Goal: Task Accomplishment & Management: Complete application form

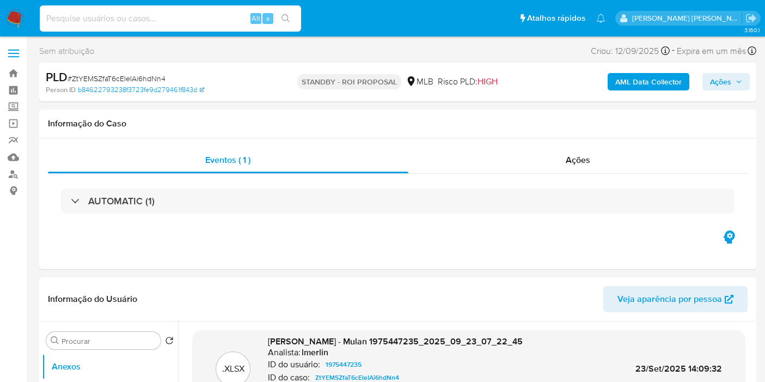
select select "10"
click at [192, 13] on input at bounding box center [170, 18] width 261 height 14
type input "QLeKnTqwvkQaYIXSBjpKnCok"
click at [18, 17] on img at bounding box center [14, 18] width 19 height 19
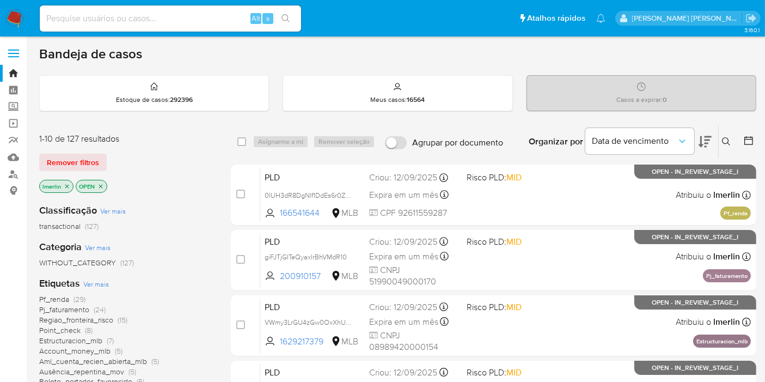
click at [71, 188] on div "lmerlin" at bounding box center [56, 186] width 34 height 13
click at [66, 186] on icon "close-filter" at bounding box center [67, 186] width 7 height 7
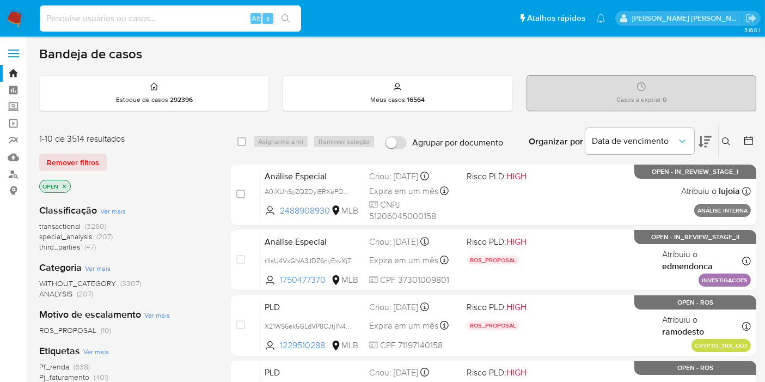
click at [193, 16] on input at bounding box center [170, 18] width 261 height 14
paste input "QLeKnTqwvkQaYIXSBjpKnCok"
type input "QLeKnTqwvkQaYIXSBjpKnCok"
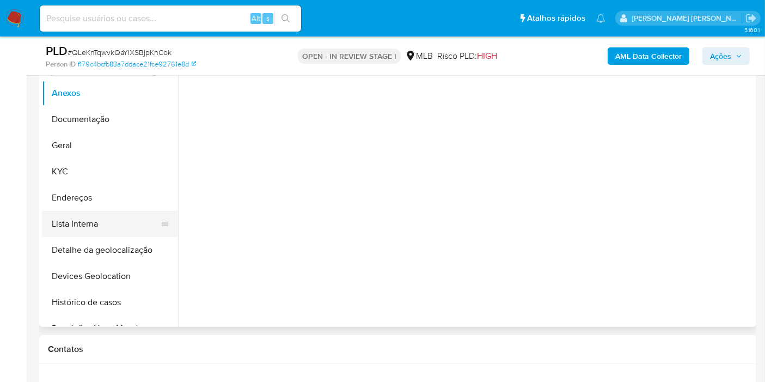
scroll to position [242, 0]
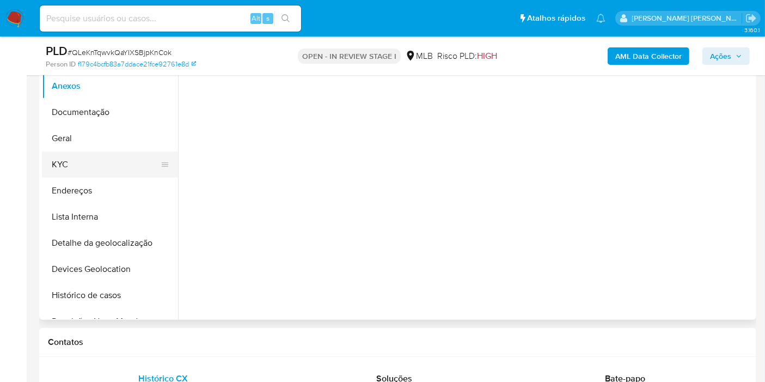
select select "10"
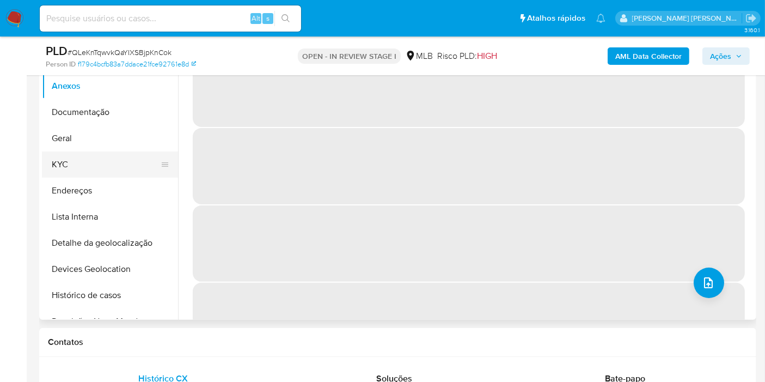
click at [115, 154] on button "KYC" at bounding box center [105, 164] width 127 height 26
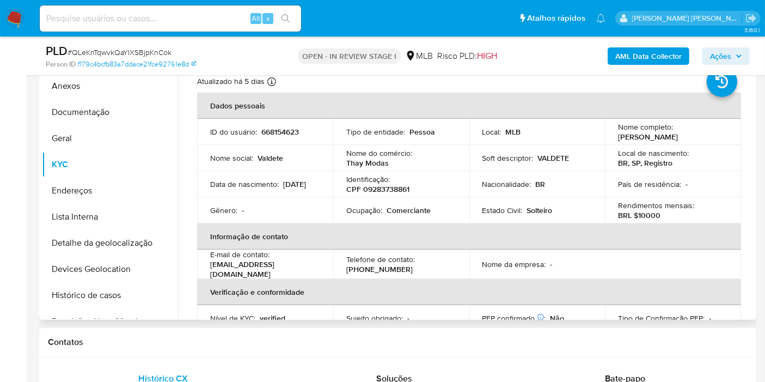
click at [382, 174] on p "Identificação :" at bounding box center [368, 179] width 44 height 10
click at [382, 180] on p "Identificação :" at bounding box center [368, 179] width 44 height 10
click at [388, 188] on p "CPF 09283738861" at bounding box center [377, 189] width 63 height 10
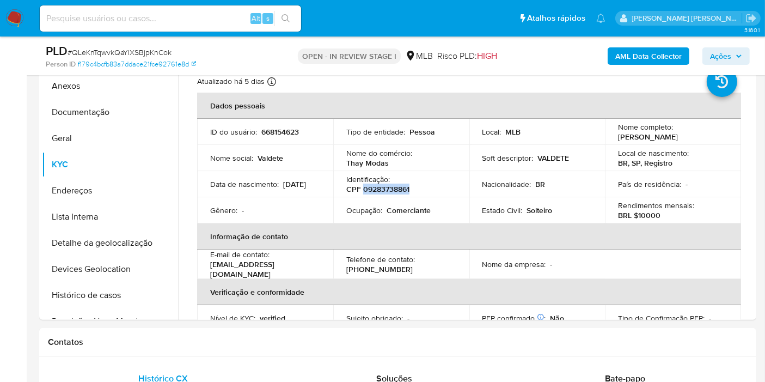
copy p "09283738861"
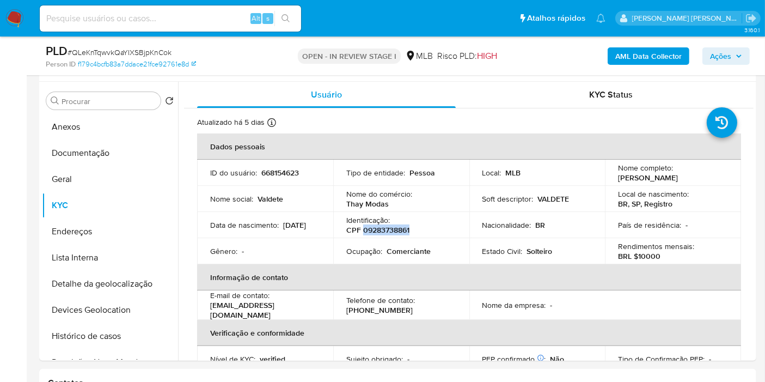
scroll to position [196, 0]
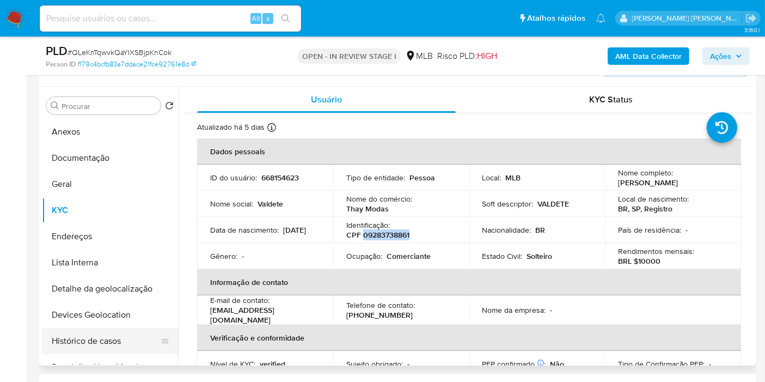
click at [107, 328] on button "Histórico de casos" at bounding box center [105, 341] width 127 height 26
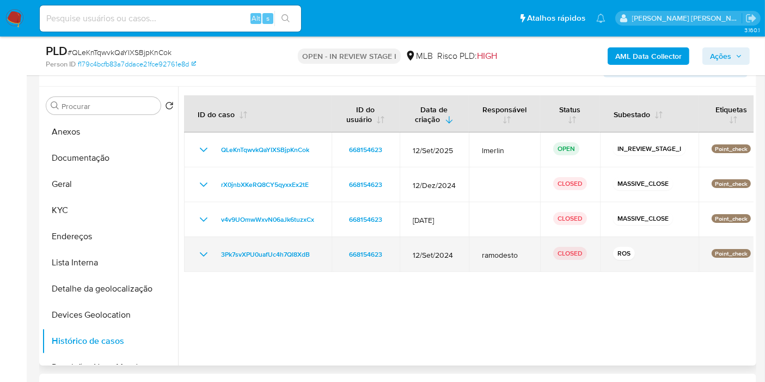
click at [207, 252] on icon "Mostrar/Ocultar" at bounding box center [204, 254] width 8 height 4
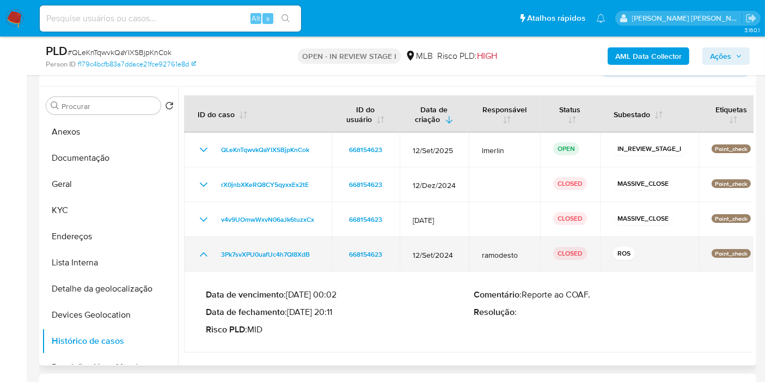
click at [207, 251] on icon "Mostrar/Ocultar" at bounding box center [203, 254] width 13 height 13
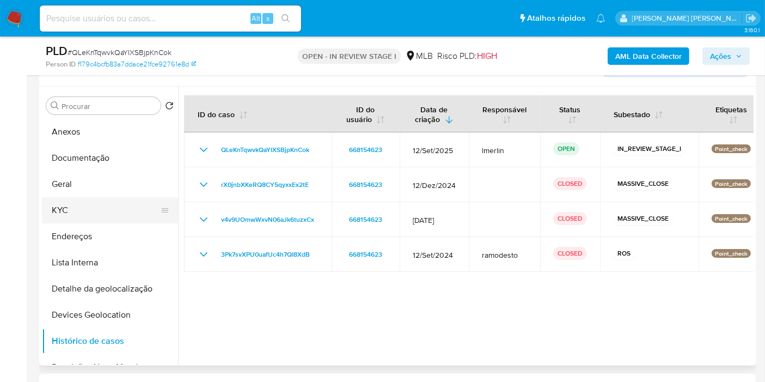
click at [115, 206] on button "KYC" at bounding box center [105, 210] width 127 height 26
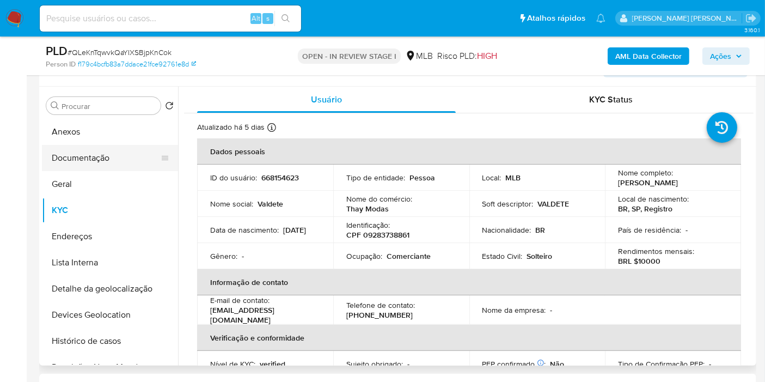
click at [110, 161] on button "Documentação" at bounding box center [105, 158] width 127 height 26
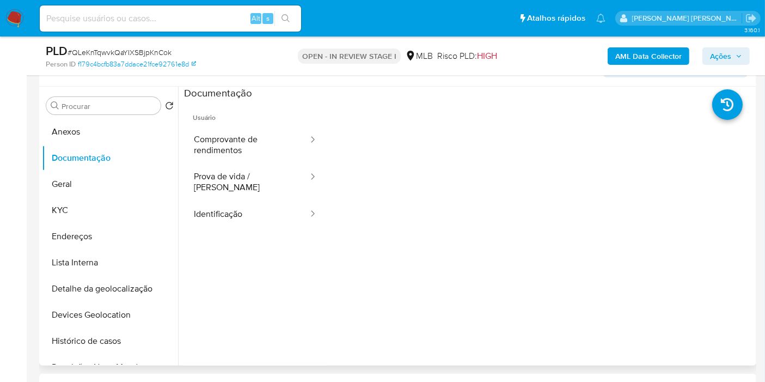
drag, startPoint x: 111, startPoint y: 161, endPoint x: 499, endPoint y: 290, distance: 409.3
click at [499, 290] on div at bounding box center [540, 274] width 427 height 348
click at [277, 145] on button "Comprovante de rendimentos" at bounding box center [246, 144] width 125 height 37
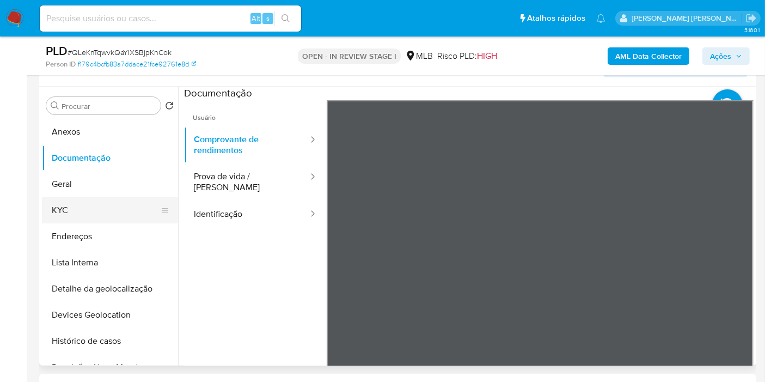
click at [101, 209] on button "KYC" at bounding box center [105, 210] width 127 height 26
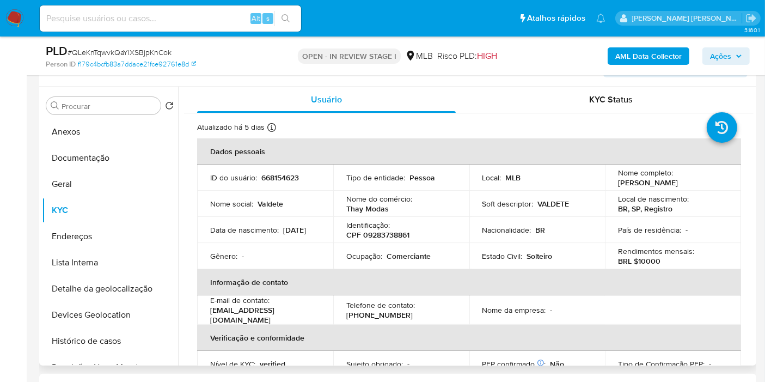
click at [409, 251] on p "Comerciante" at bounding box center [409, 256] width 44 height 10
copy p "Comerciante"
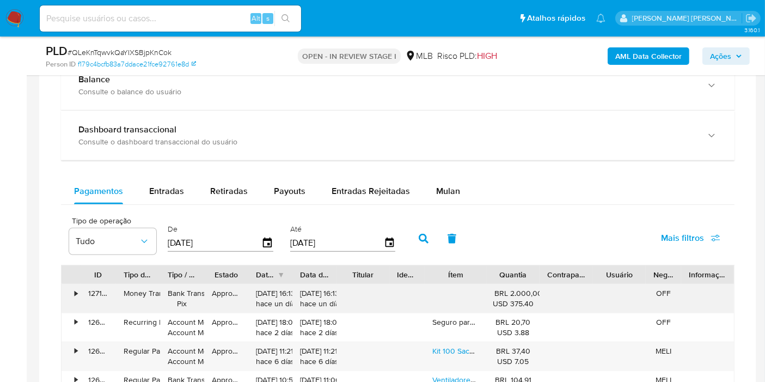
scroll to position [861, 0]
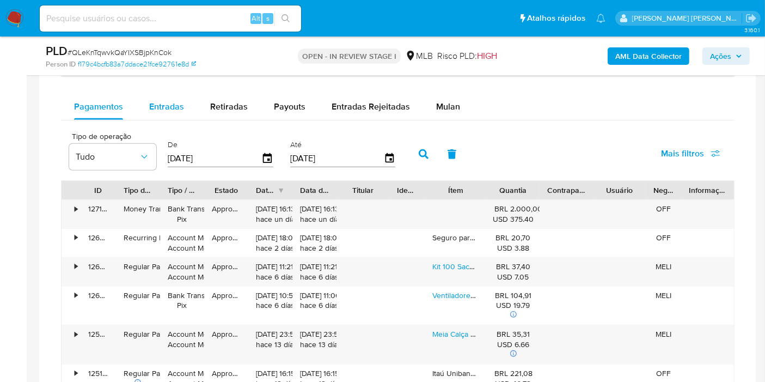
click at [180, 114] on div "Entradas" at bounding box center [166, 107] width 35 height 26
select select "10"
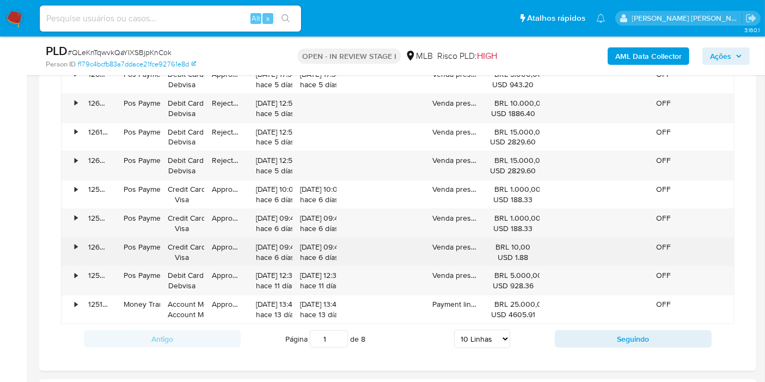
scroll to position [1043, 0]
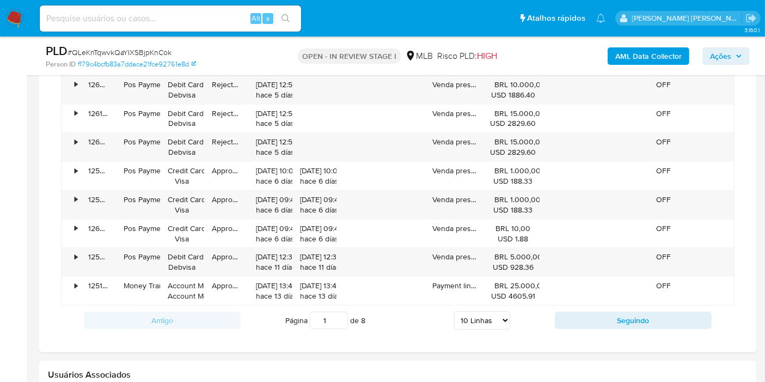
click at [583, 325] on div "Antigo Página 1 de 8 5 Linhas 10 Linhas 20 Linhas 25 Linhas 50 Linhas 100 Linha…" at bounding box center [398, 319] width 674 height 29
click at [585, 317] on button "Seguindo" at bounding box center [633, 319] width 157 height 17
type input "2"
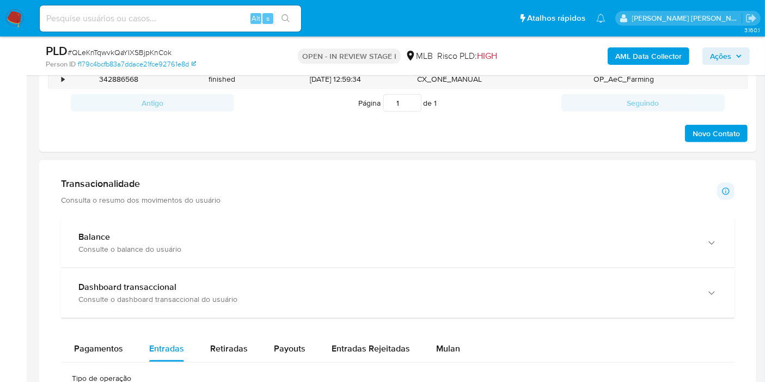
scroll to position [256, 0]
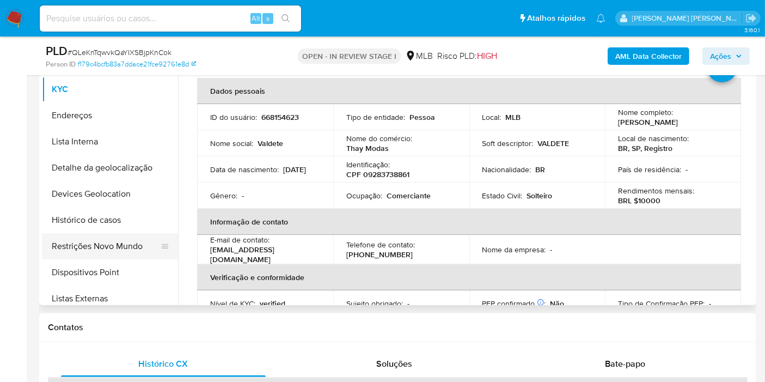
click at [125, 245] on button "Restrições Novo Mundo" at bounding box center [105, 246] width 127 height 26
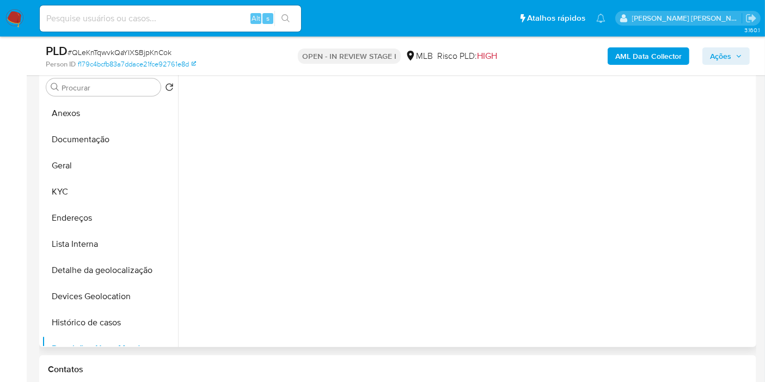
scroll to position [196, 0]
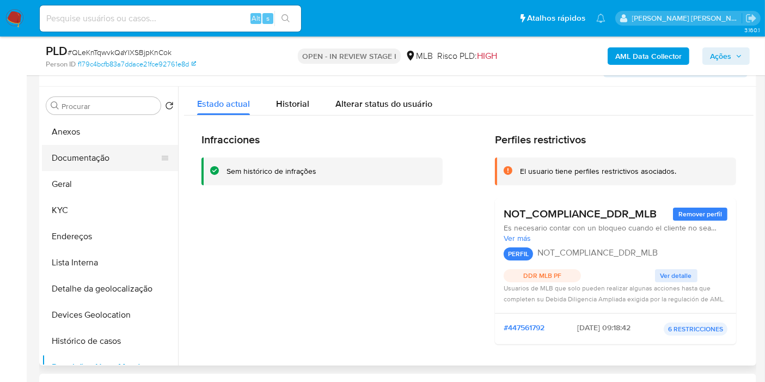
click at [115, 168] on button "Documentação" at bounding box center [105, 158] width 127 height 26
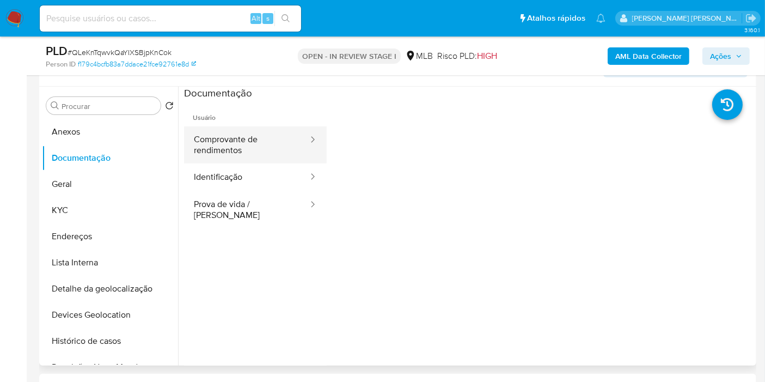
click at [217, 148] on button "Comprovante de rendimentos" at bounding box center [246, 144] width 125 height 37
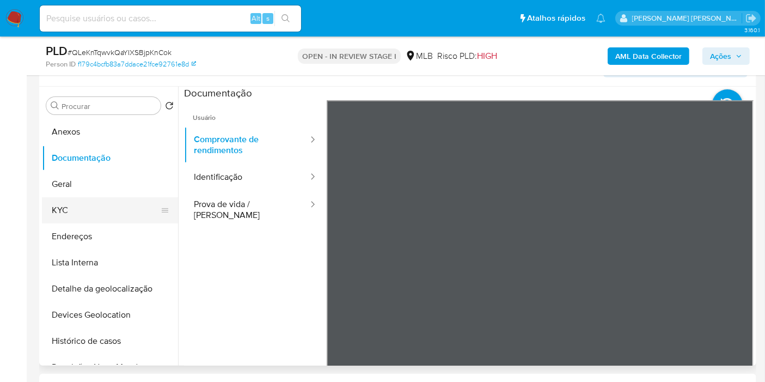
click at [97, 201] on button "KYC" at bounding box center [105, 210] width 127 height 26
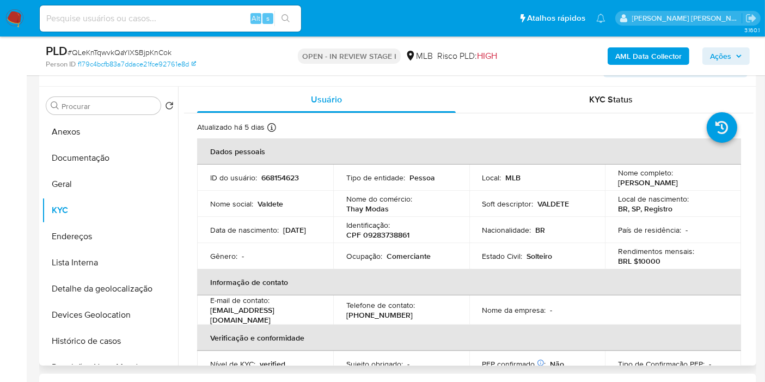
scroll to position [484, 0]
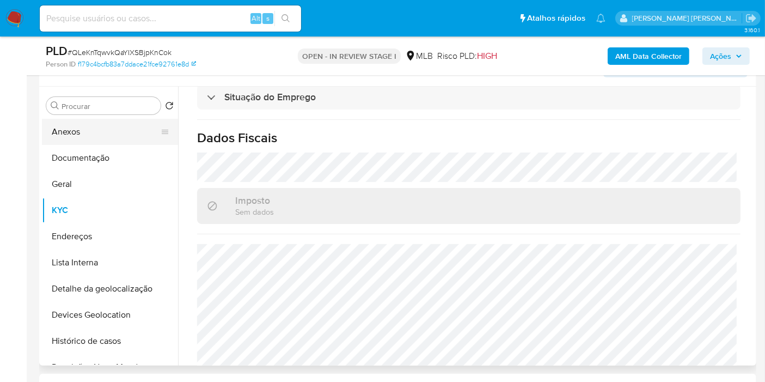
click at [120, 136] on button "Anexos" at bounding box center [105, 132] width 127 height 26
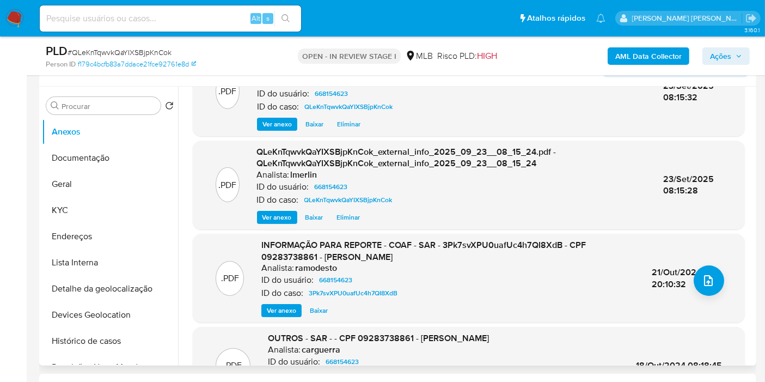
scroll to position [121, 0]
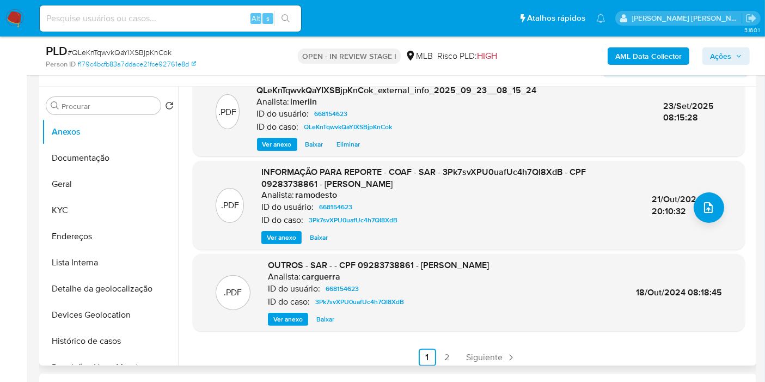
click at [289, 236] on span "Ver anexo" at bounding box center [281, 237] width 29 height 11
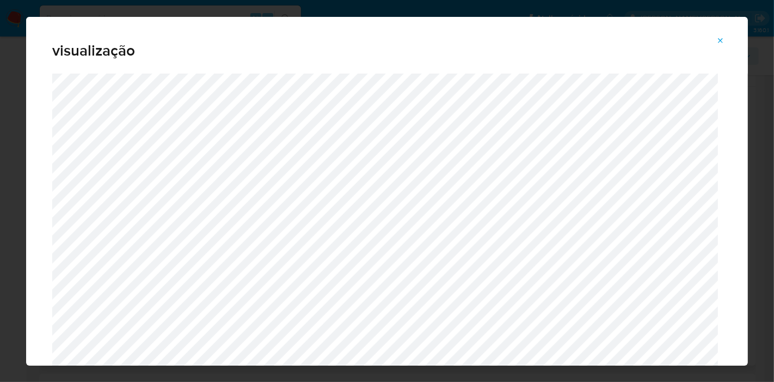
click at [696, 44] on icon "Attachment preview" at bounding box center [721, 40] width 9 height 9
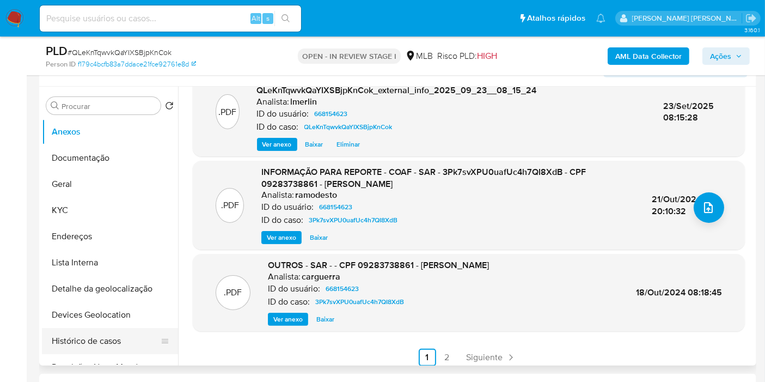
click at [103, 343] on button "Histórico de casos" at bounding box center [105, 341] width 127 height 26
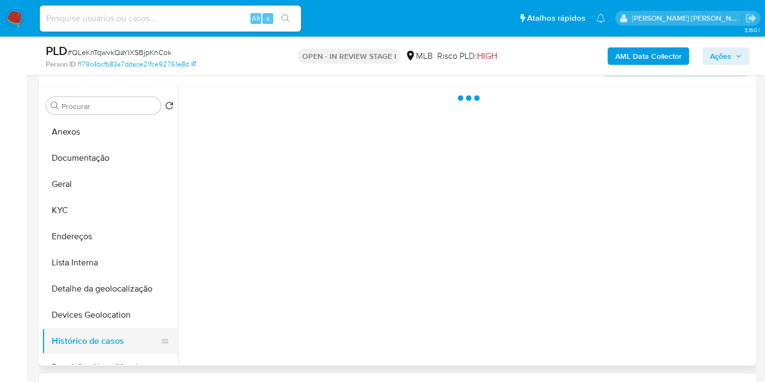
scroll to position [0, 0]
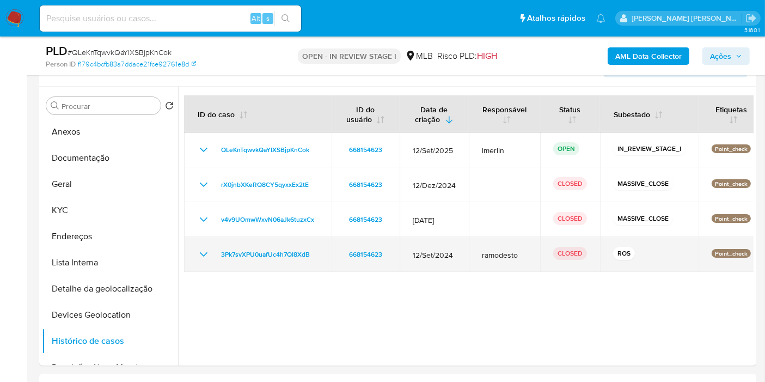
click at [201, 254] on icon "Mostrar/Ocultar" at bounding box center [203, 254] width 13 height 13
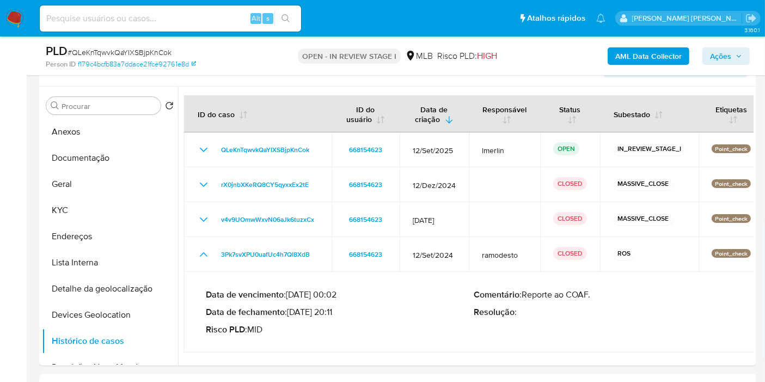
drag, startPoint x: 291, startPoint y: 311, endPoint x: 333, endPoint y: 313, distance: 41.4
click at [333, 313] on p "Data de fechamento : 21/10/2024 20:11" at bounding box center [340, 312] width 268 height 11
click at [118, 184] on button "Geral" at bounding box center [105, 184] width 127 height 26
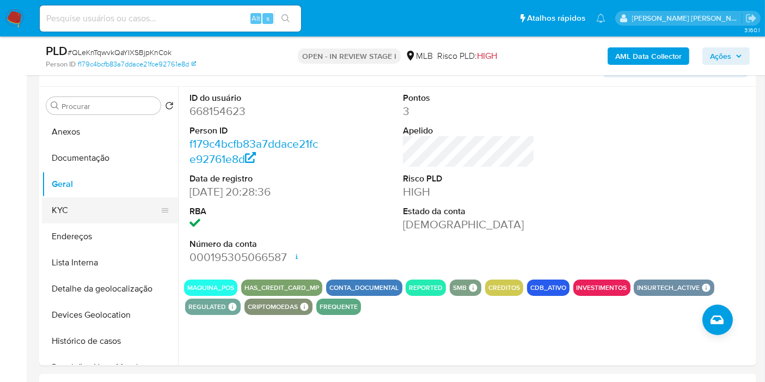
click at [102, 212] on button "KYC" at bounding box center [105, 210] width 127 height 26
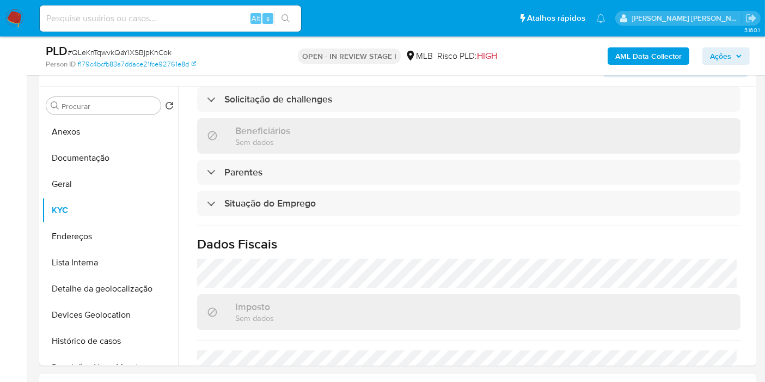
scroll to position [494, 0]
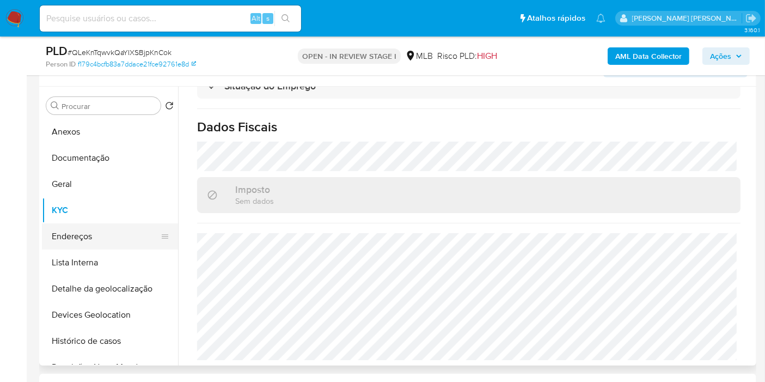
click at [92, 233] on button "Endereços" at bounding box center [105, 236] width 127 height 26
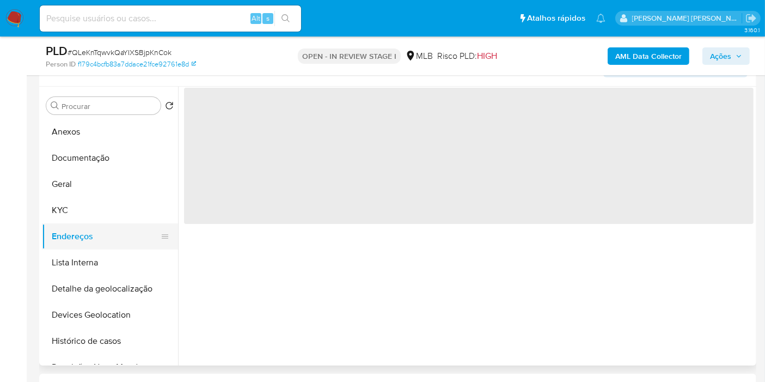
scroll to position [0, 0]
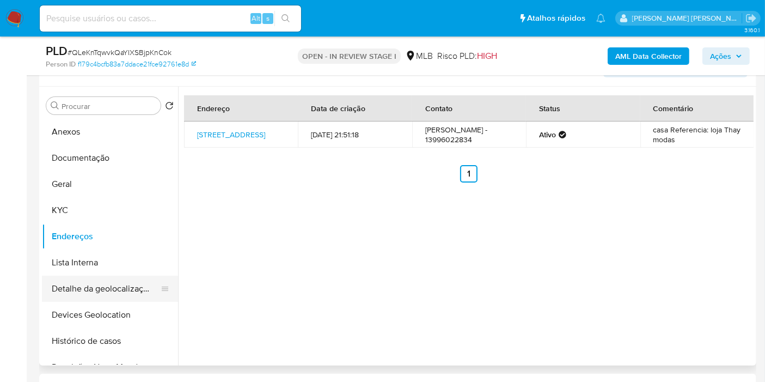
click at [124, 293] on button "Detalhe da geolocalização" at bounding box center [105, 289] width 127 height 26
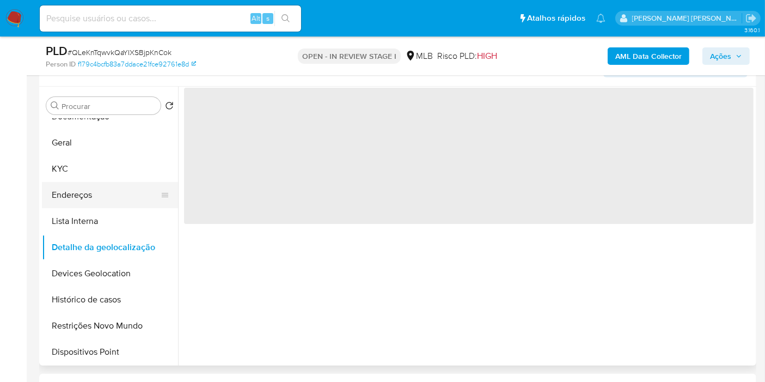
scroll to position [60, 0]
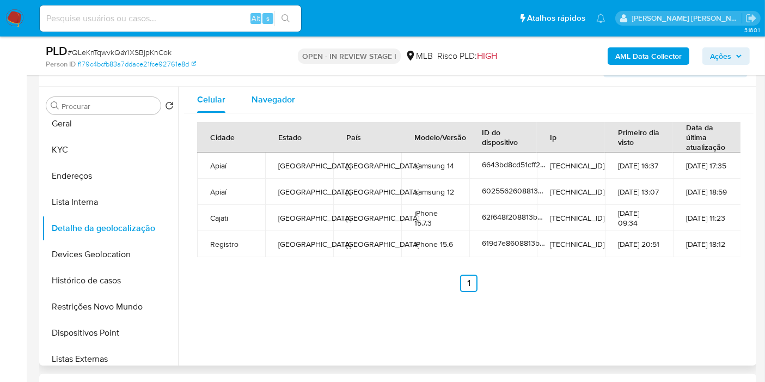
click at [280, 105] on div "Navegador" at bounding box center [274, 100] width 44 height 26
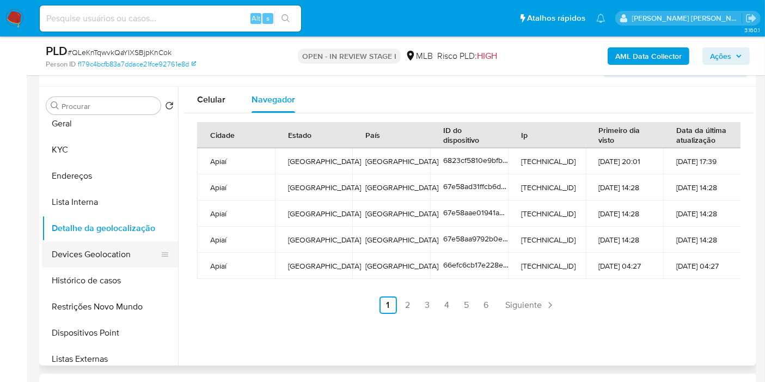
click at [76, 262] on button "Devices Geolocation" at bounding box center [105, 254] width 127 height 26
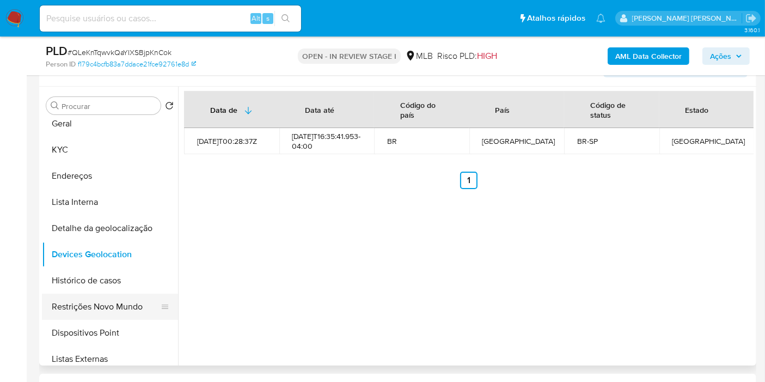
click at [125, 307] on button "Restrições Novo Mundo" at bounding box center [105, 306] width 127 height 26
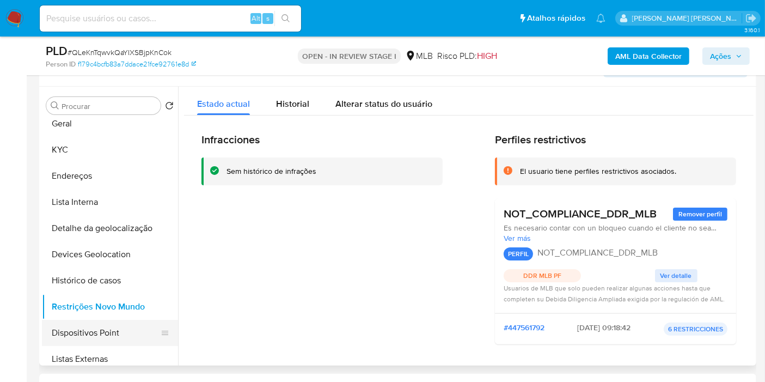
click at [109, 332] on button "Dispositivos Point" at bounding box center [105, 333] width 127 height 26
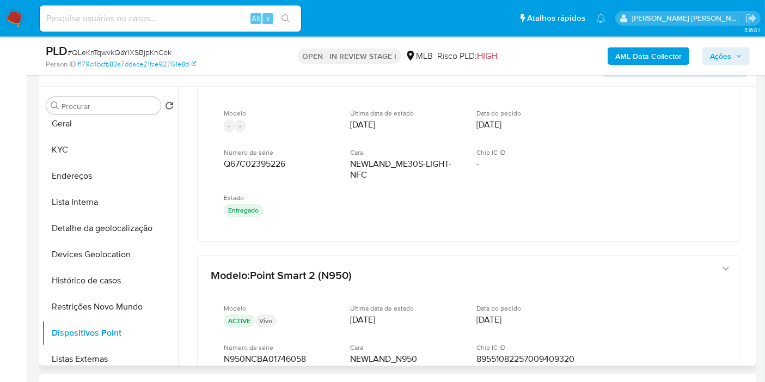
scroll to position [35, 0]
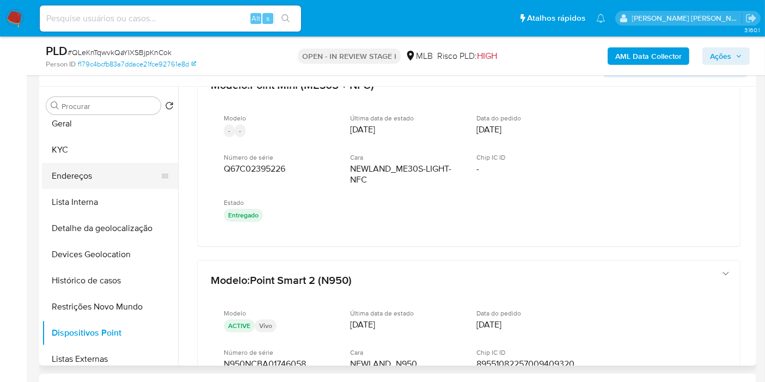
click at [93, 174] on button "Endereços" at bounding box center [105, 176] width 127 height 26
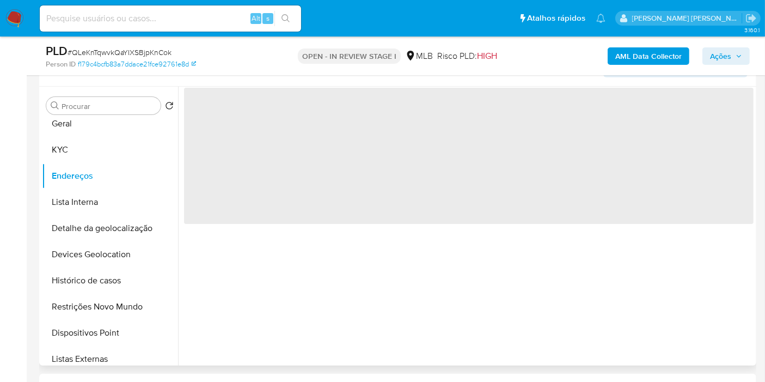
scroll to position [0, 0]
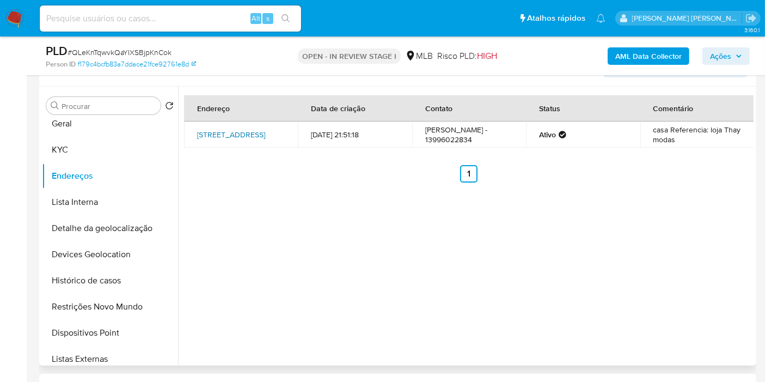
click at [246, 140] on link "Rua Das Garças 36, Registro, São Paulo, 11900000, Brasil 36" at bounding box center [231, 134] width 68 height 11
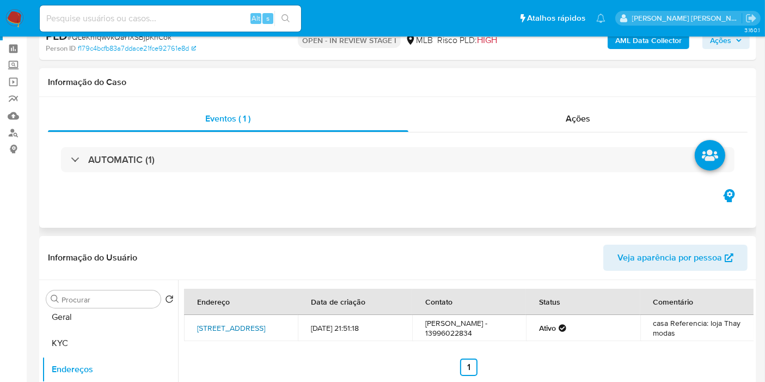
scroll to position [60, 0]
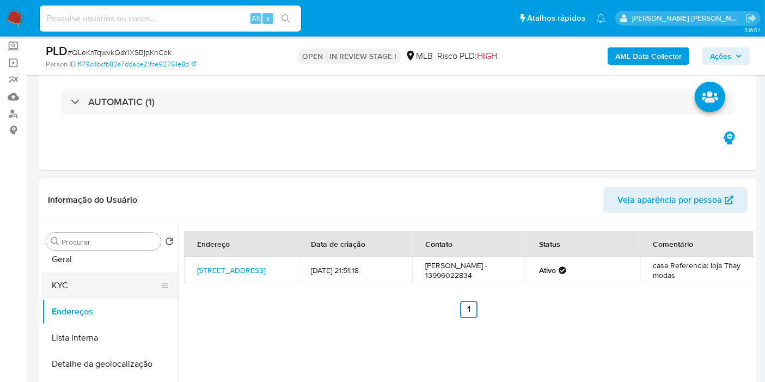
click at [98, 289] on button "KYC" at bounding box center [105, 285] width 127 height 26
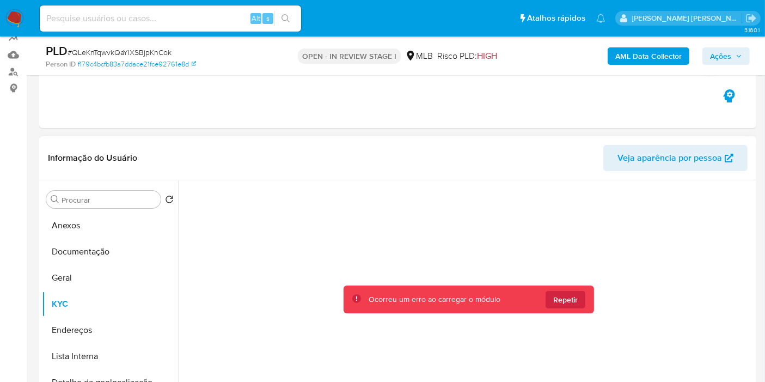
scroll to position [121, 0]
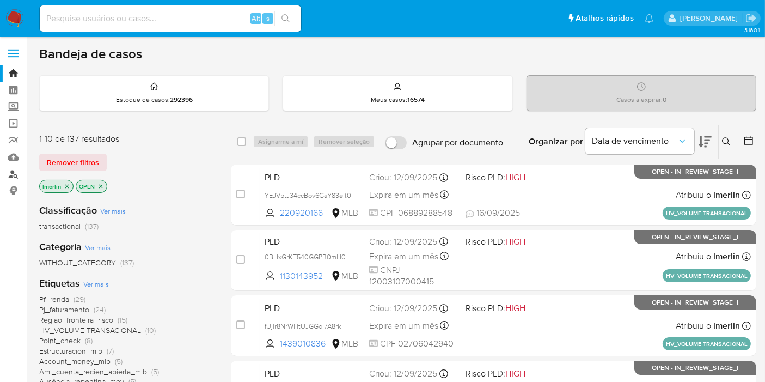
click at [8, 173] on link "Localizador de pessoas" at bounding box center [65, 174] width 130 height 17
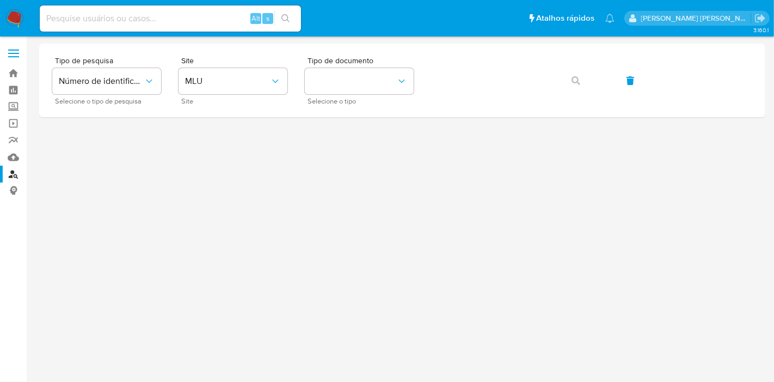
click at [14, 20] on img at bounding box center [14, 18] width 19 height 19
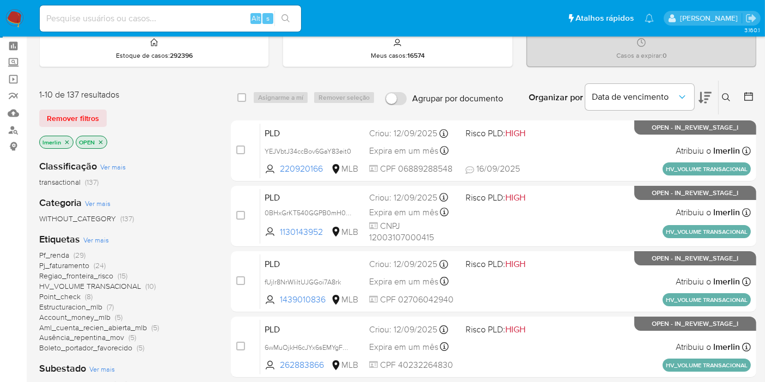
scroll to position [60, 0]
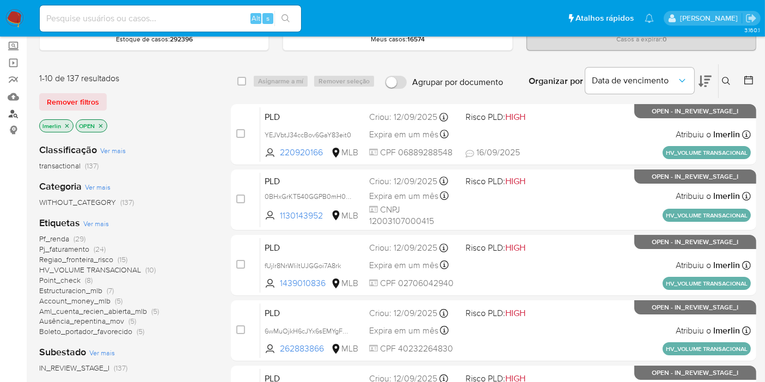
click at [10, 113] on link "Localizador de pessoas" at bounding box center [65, 113] width 130 height 17
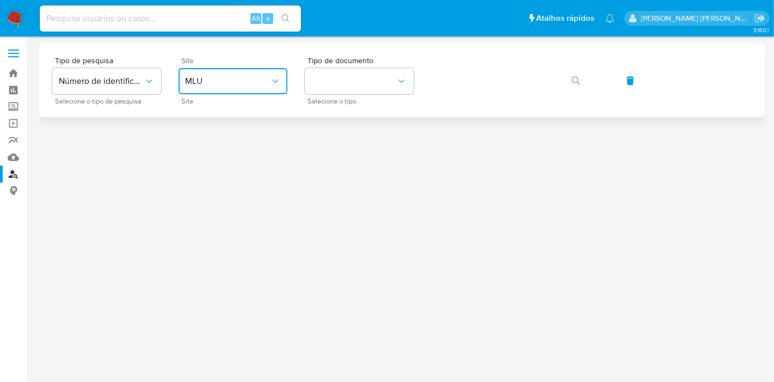
click at [221, 78] on span "MLU" at bounding box center [227, 81] width 85 height 11
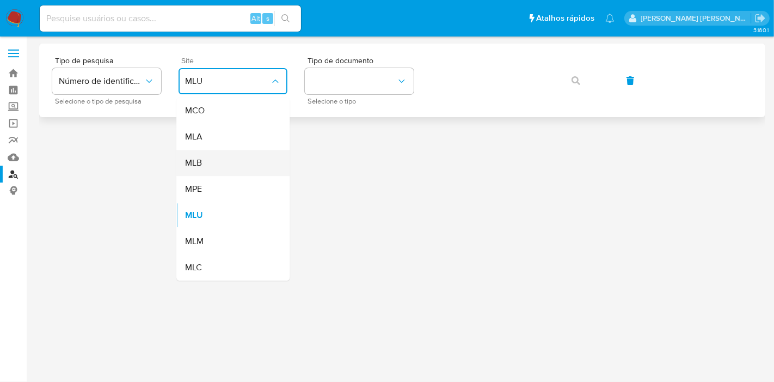
click at [234, 153] on div "MLB" at bounding box center [229, 163] width 89 height 26
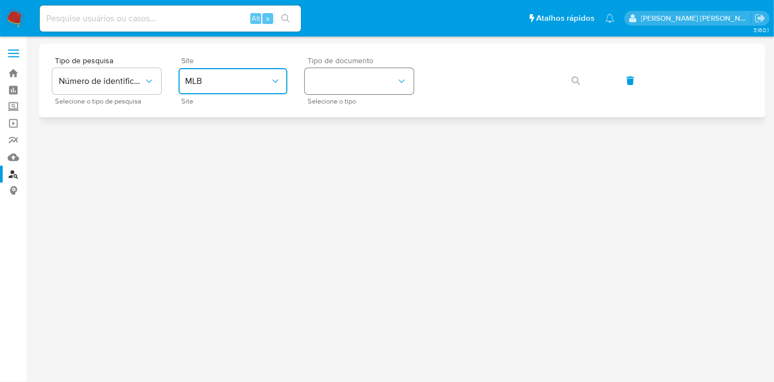
click at [381, 82] on button "identificationType" at bounding box center [359, 81] width 109 height 26
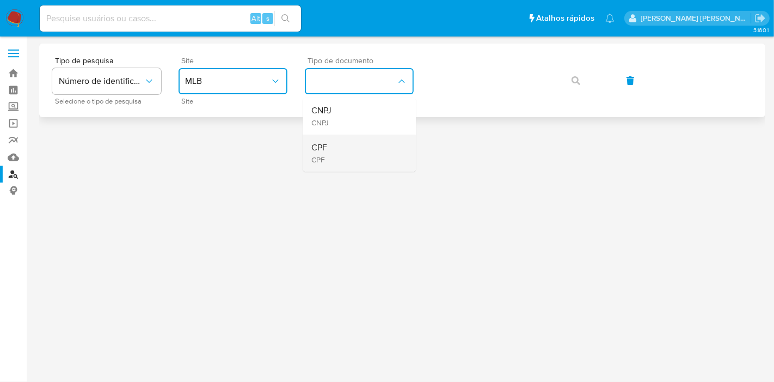
click at [364, 149] on div "CPF CPF" at bounding box center [355, 152] width 89 height 37
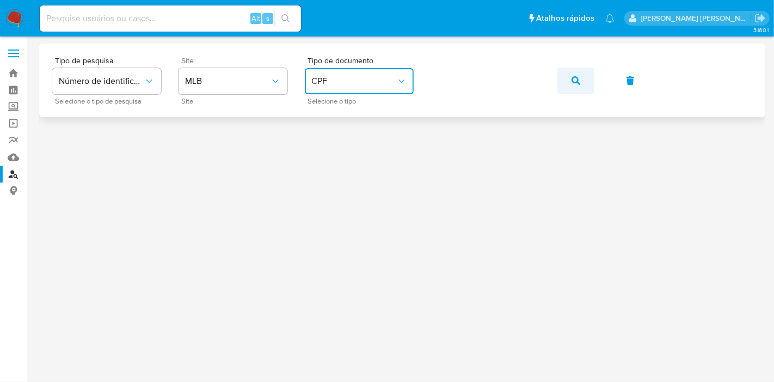
click at [574, 81] on icon "button" at bounding box center [576, 80] width 9 height 9
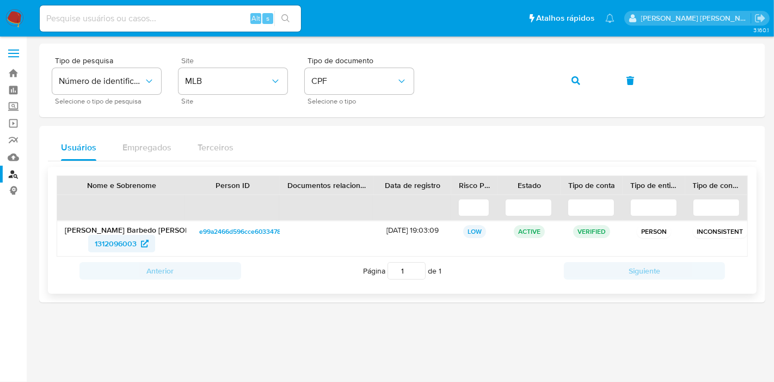
click at [118, 236] on span "1312096003" at bounding box center [116, 243] width 42 height 17
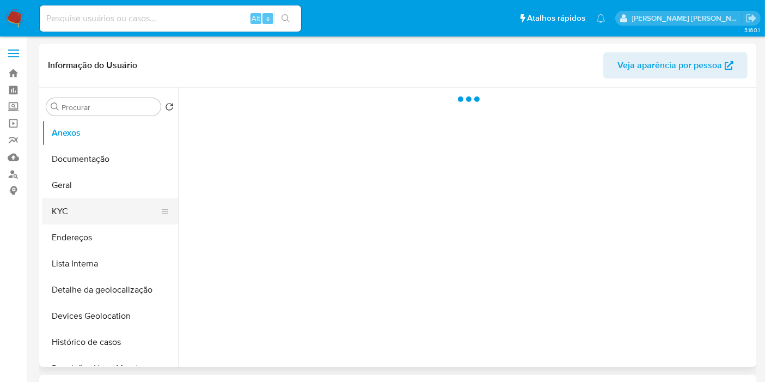
click at [90, 213] on button "KYC" at bounding box center [105, 211] width 127 height 26
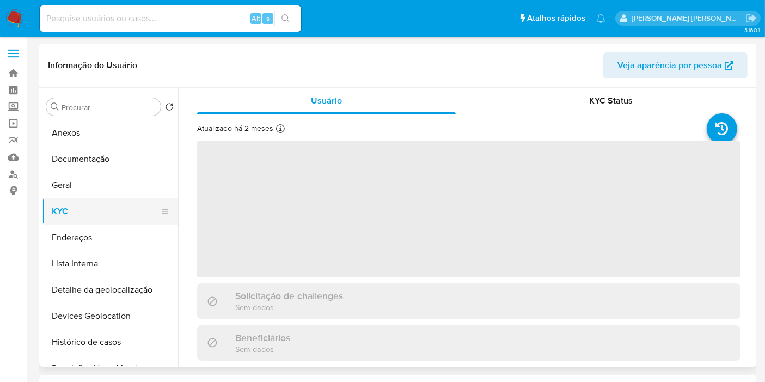
select select "10"
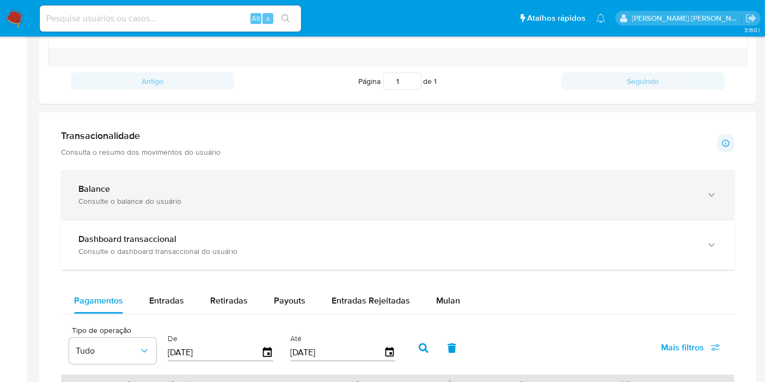
scroll to position [484, 0]
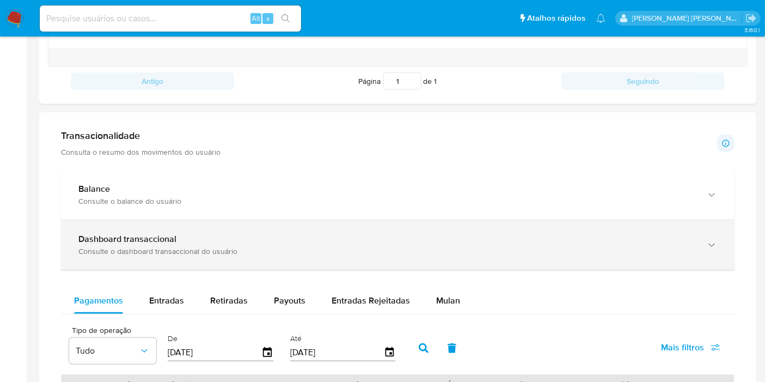
click at [398, 217] on div "Balance Consulte o balance do usuário" at bounding box center [398, 195] width 674 height 50
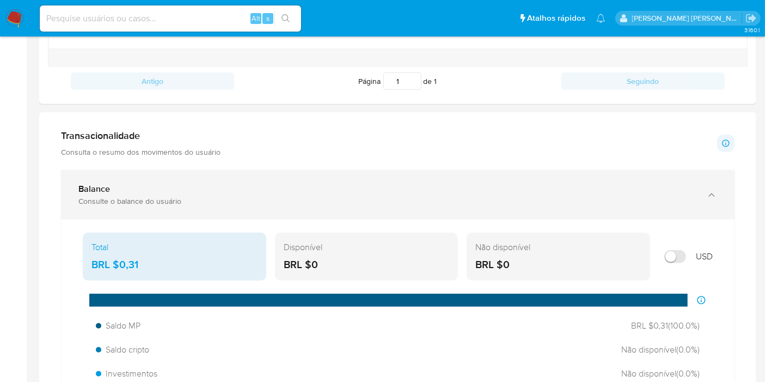
click at [390, 197] on div "Consulte o balance do usuário" at bounding box center [386, 201] width 617 height 10
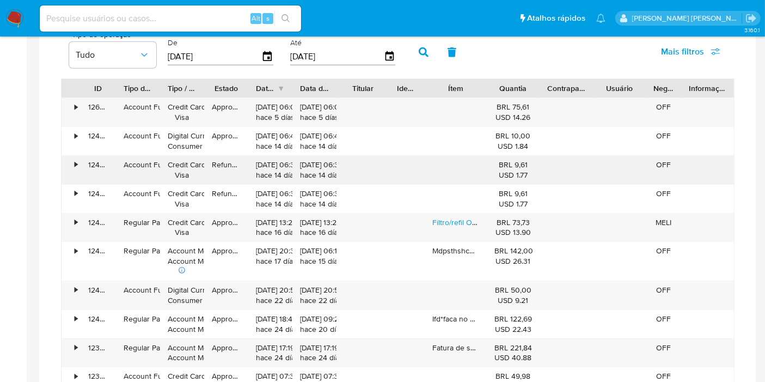
scroll to position [786, 0]
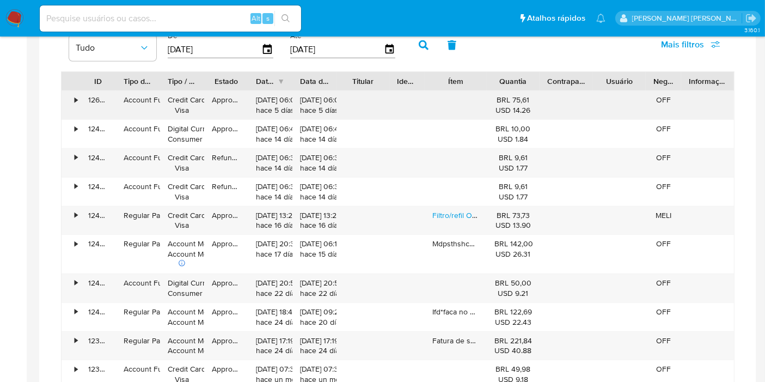
click at [72, 107] on div "•" at bounding box center [71, 105] width 19 height 28
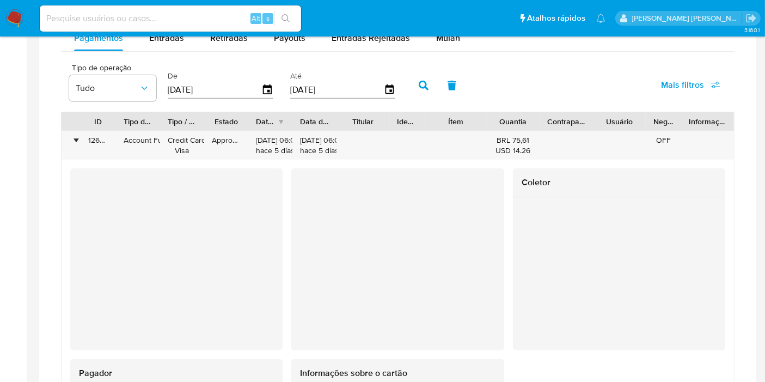
scroll to position [726, 0]
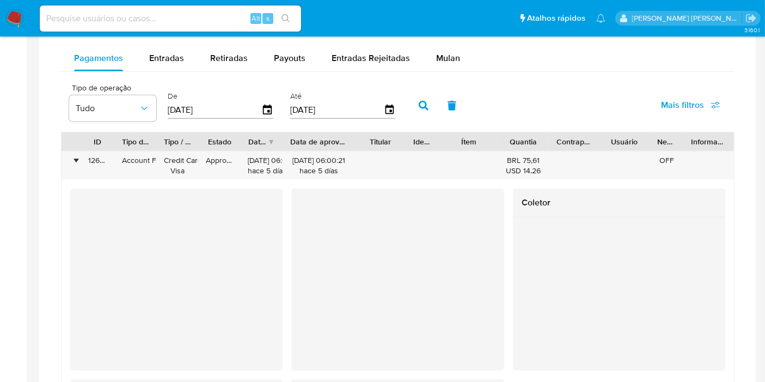
drag, startPoint x: 336, startPoint y: 139, endPoint x: 365, endPoint y: 138, distance: 28.9
click at [365, 138] on div "ID Tipo de operação Tipo / Método Estado Data de criação Data de aprovação Titu…" at bounding box center [398, 141] width 672 height 19
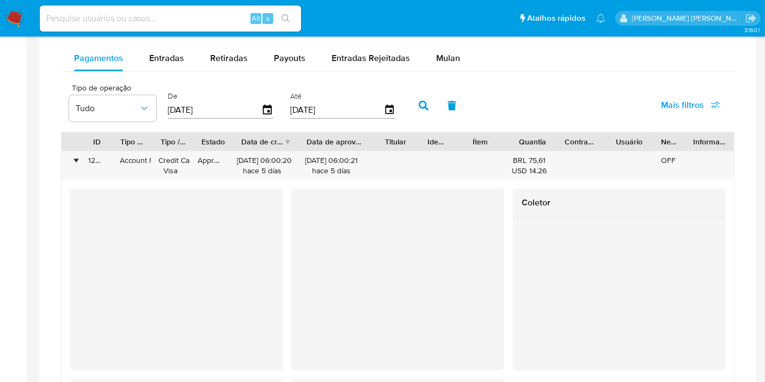
drag, startPoint x: 280, startPoint y: 142, endPoint x: 303, endPoint y: 139, distance: 23.6
click at [303, 139] on div at bounding box center [299, 141] width 20 height 19
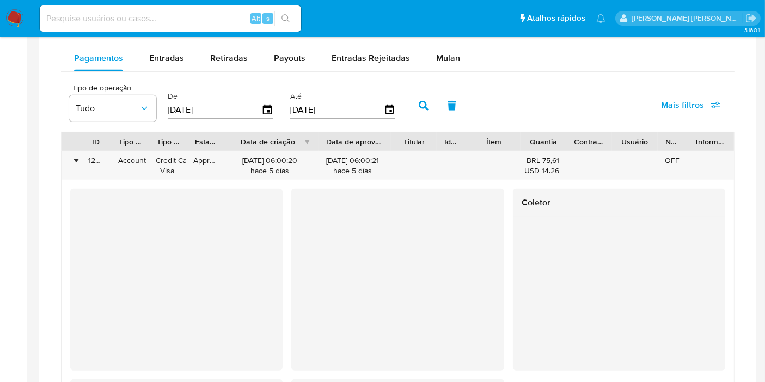
drag, startPoint x: 303, startPoint y: 139, endPoint x: 331, endPoint y: 138, distance: 27.8
click at [331, 138] on div "ID Tipo de operação Tipo / Método Estado Data de criação Data de aprovação Titu…" at bounding box center [398, 141] width 672 height 19
click at [411, 140] on div at bounding box center [403, 141] width 20 height 19
drag, startPoint x: 655, startPoint y: 139, endPoint x: 663, endPoint y: 144, distance: 9.8
click at [663, 144] on div at bounding box center [662, 141] width 20 height 19
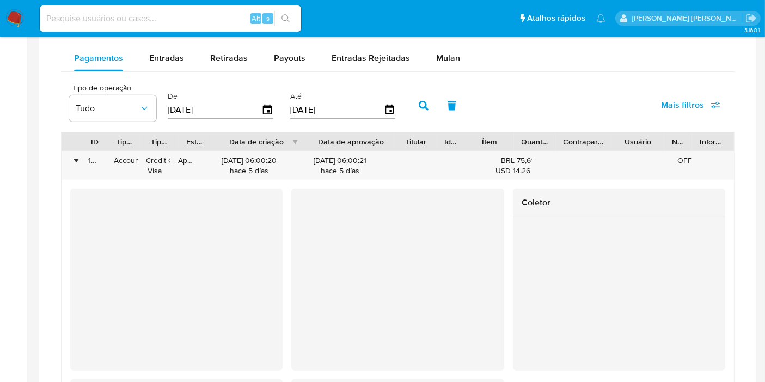
drag, startPoint x: 607, startPoint y: 139, endPoint x: 540, endPoint y: 142, distance: 67.0
click at [607, 139] on div at bounding box center [612, 141] width 20 height 19
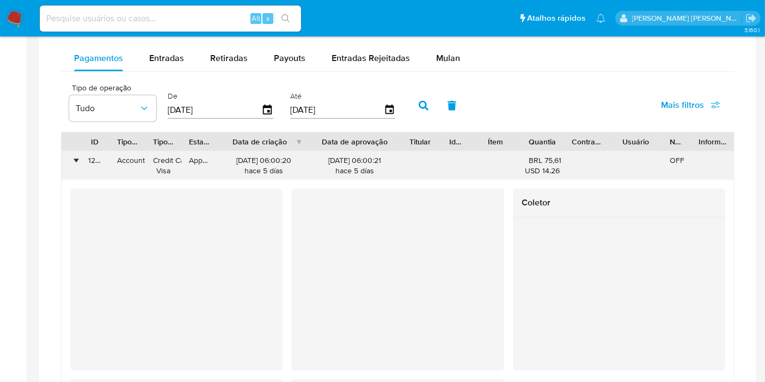
click at [77, 161] on div "•" at bounding box center [71, 165] width 19 height 28
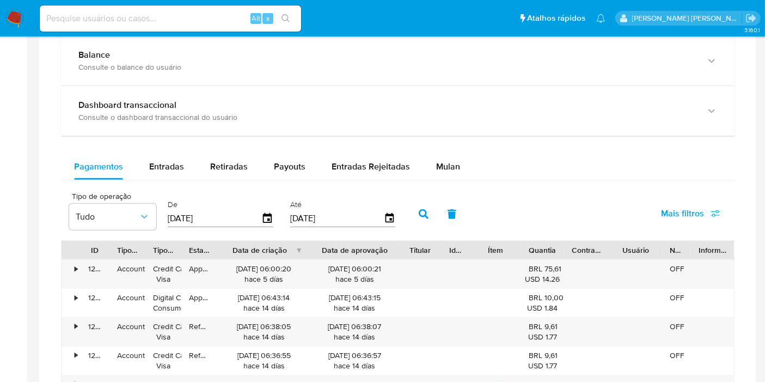
scroll to position [545, 0]
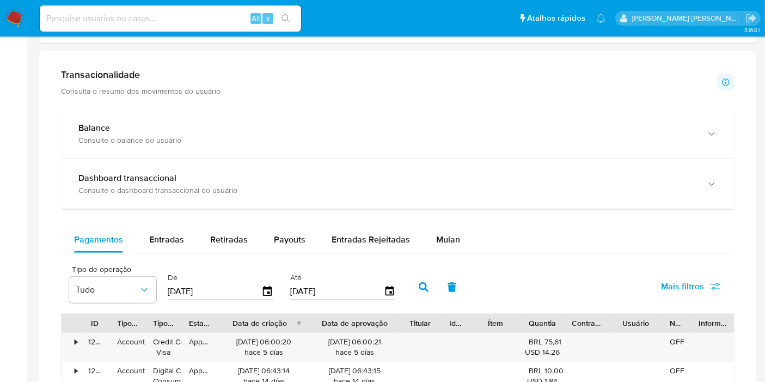
click at [547, 269] on div "Tipo de operação Tudo De 26/06/2025 Até 23/09/2025 Mais filtros" at bounding box center [398, 286] width 674 height 54
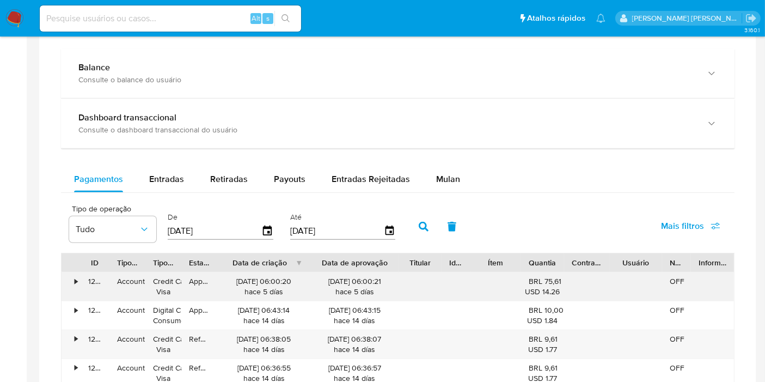
click at [546, 284] on div "• 126072623493 Account Fund Credit Card Visa Approved 18/09/2025 06:00:20 hace …" at bounding box center [398, 286] width 672 height 28
click at [546, 286] on div "USD 14.26" at bounding box center [543, 291] width 28 height 10
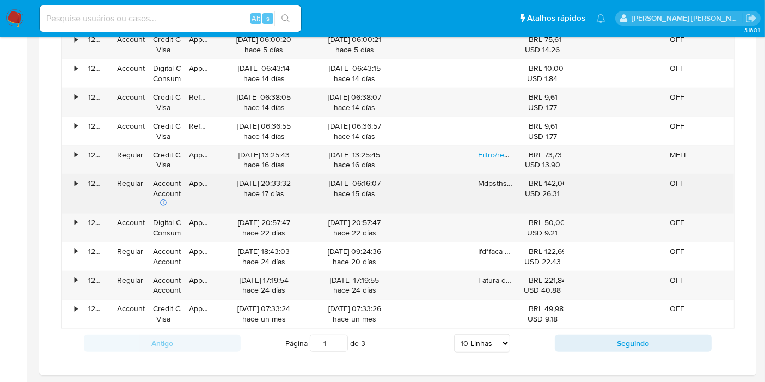
scroll to position [726, 0]
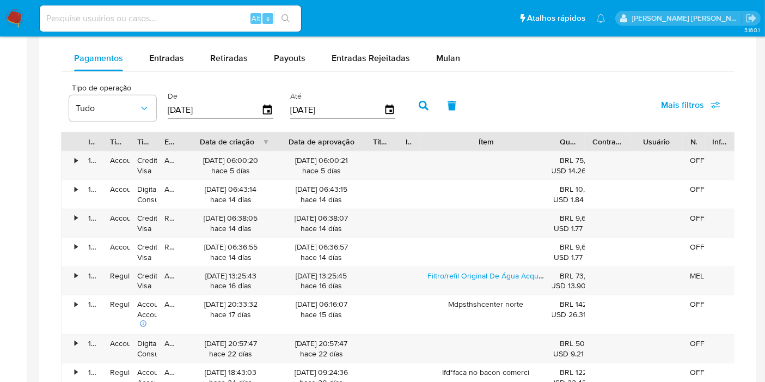
drag, startPoint x: 532, startPoint y: 138, endPoint x: 605, endPoint y: 139, distance: 73.5
click at [605, 139] on div "ID Tipo de operação Tipo / Método Estado Data de criação Data de aprovação Titu…" at bounding box center [399, 141] width 675 height 19
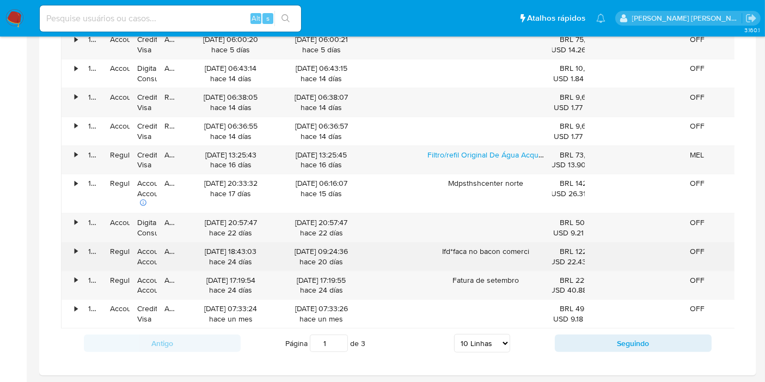
scroll to position [786, 0]
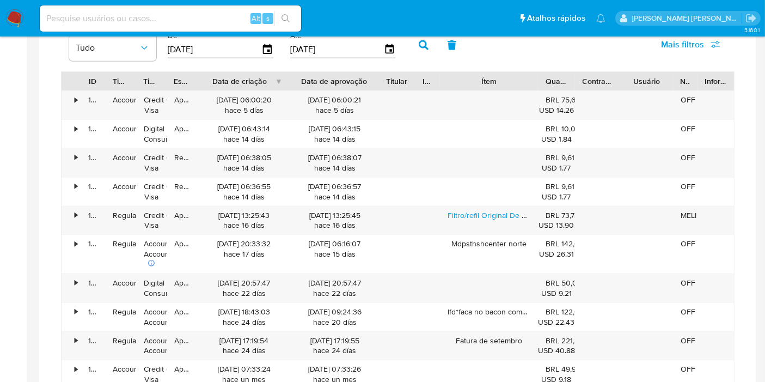
drag, startPoint x: 547, startPoint y: 81, endPoint x: 511, endPoint y: 81, distance: 35.9
click at [512, 81] on div "Ítem" at bounding box center [489, 81] width 99 height 19
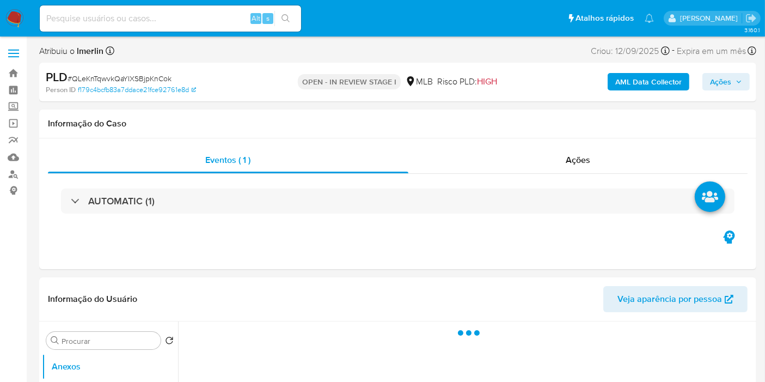
select select "10"
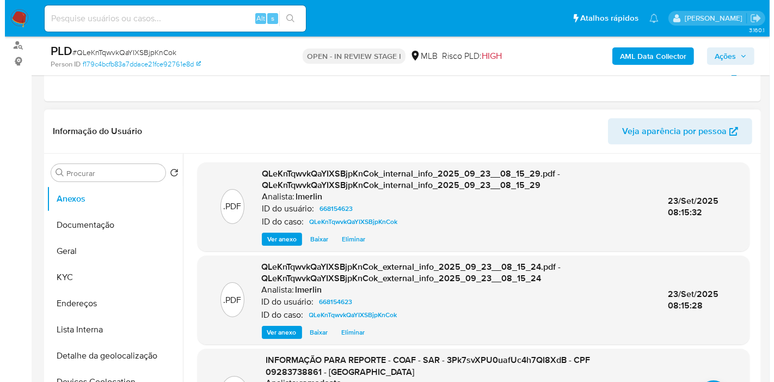
scroll to position [181, 0]
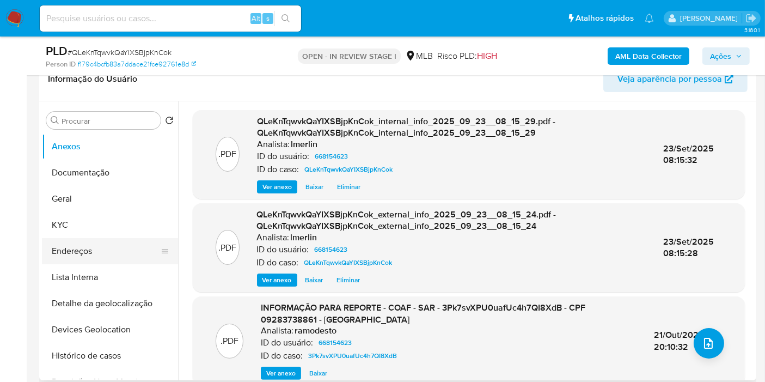
click at [81, 243] on button "Endereços" at bounding box center [105, 251] width 127 height 26
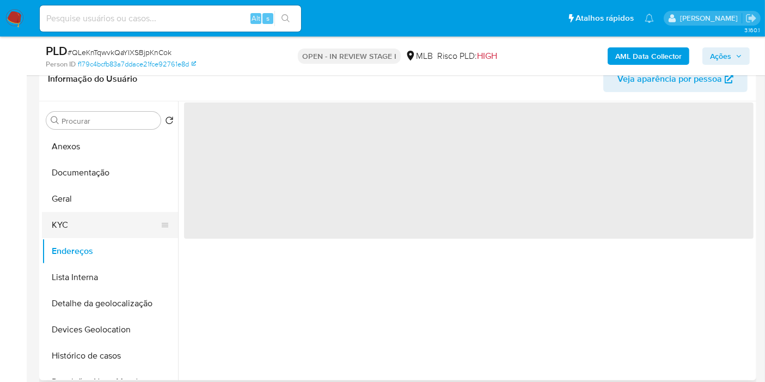
click at [105, 227] on button "KYC" at bounding box center [105, 225] width 127 height 26
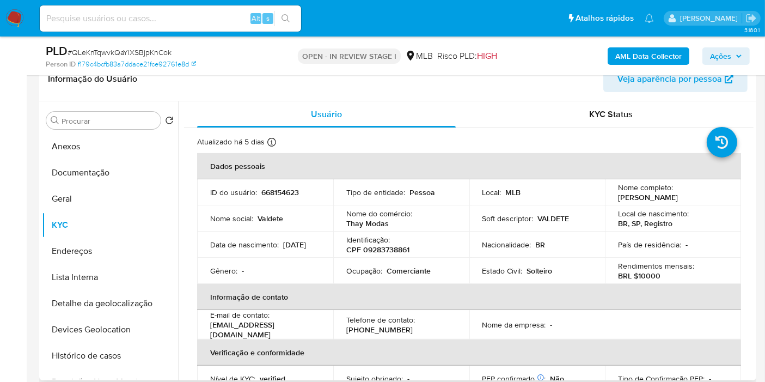
click at [384, 254] on p "CPF 09283738861" at bounding box center [377, 249] width 63 height 10
click at [384, 253] on p "CPF 09283738861" at bounding box center [377, 249] width 63 height 10
copy p "09283738861"
click at [119, 134] on button "Anexos" at bounding box center [105, 146] width 127 height 26
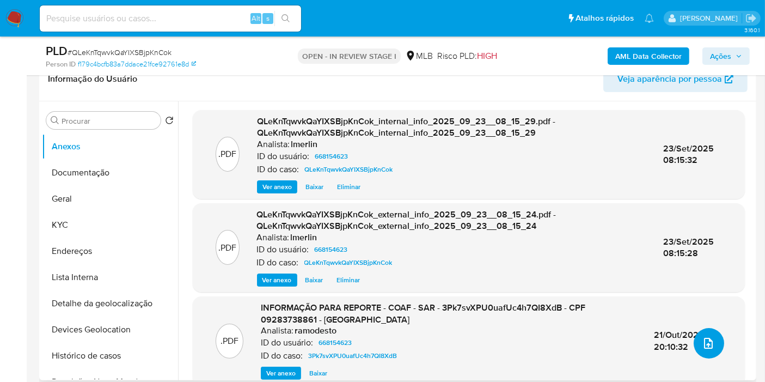
click at [711, 344] on icon "upload-file" at bounding box center [708, 343] width 13 height 13
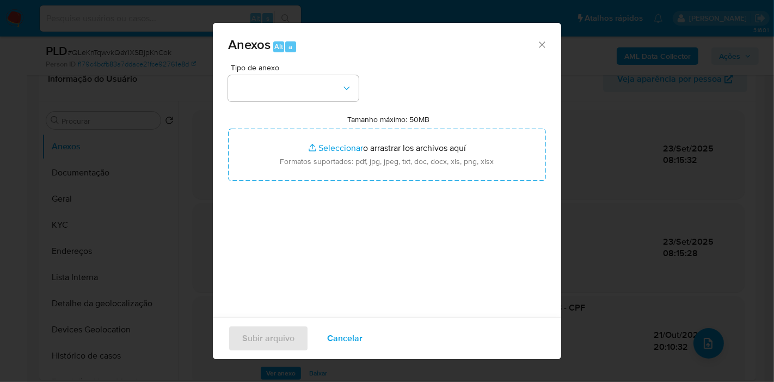
click at [316, 74] on div "Tipo de anexo" at bounding box center [293, 83] width 131 height 38
click at [320, 94] on button "button" at bounding box center [293, 88] width 131 height 26
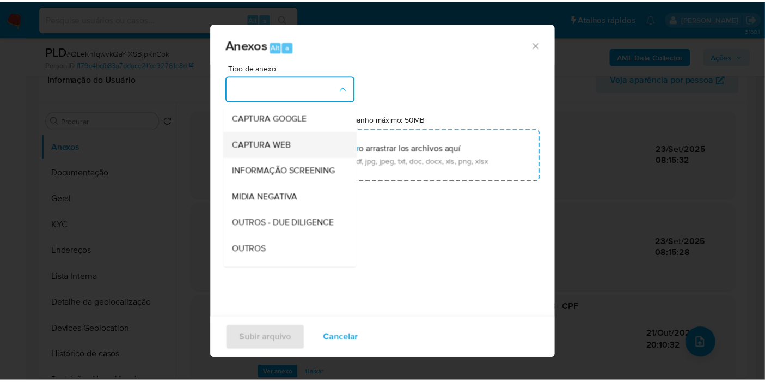
scroll to position [121, 0]
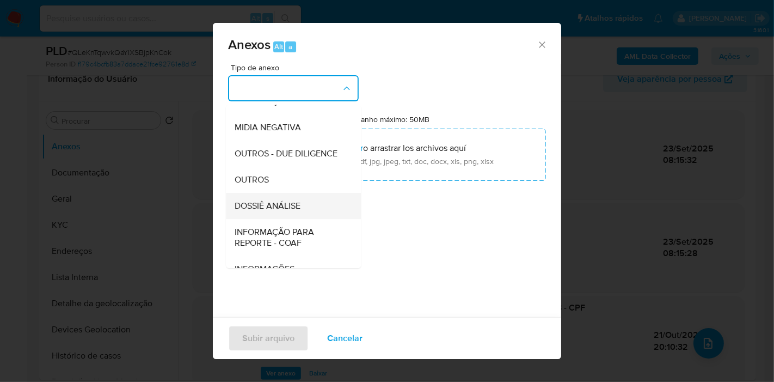
click at [304, 218] on div "DOSSIÊ ANÁLISE" at bounding box center [290, 206] width 111 height 26
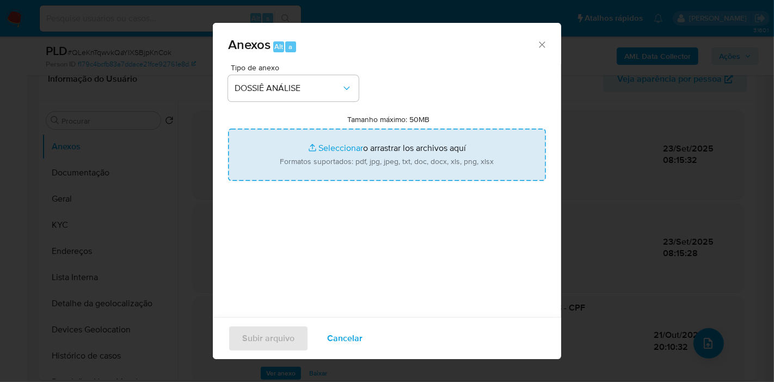
click at [378, 147] on input "Tamanho máximo: 50MB Seleccionar archivos" at bounding box center [387, 155] width 318 height 52
type input "C:\fakepath\2º SAR - XXX - CPF 09283738861 - VALDETE DE AZEVEDO.pdf"
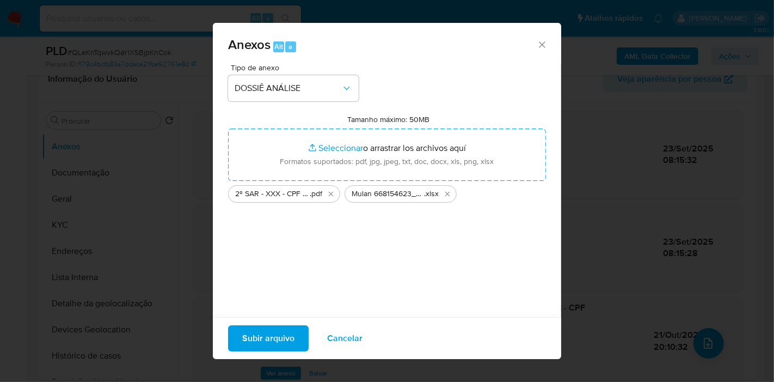
click at [266, 337] on span "Subir arquivo" at bounding box center [268, 338] width 52 height 24
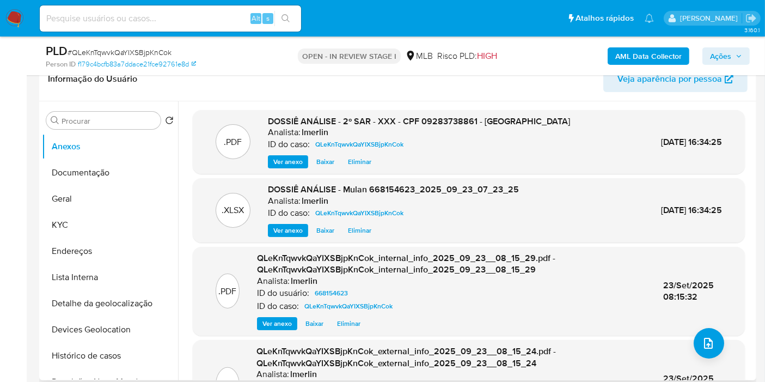
click at [420, 97] on div "Informação do Usuário Veja aparência por pessoa" at bounding box center [397, 79] width 717 height 44
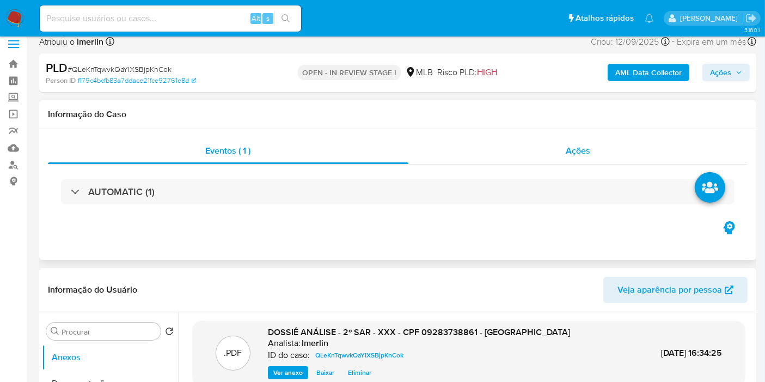
scroll to position [0, 0]
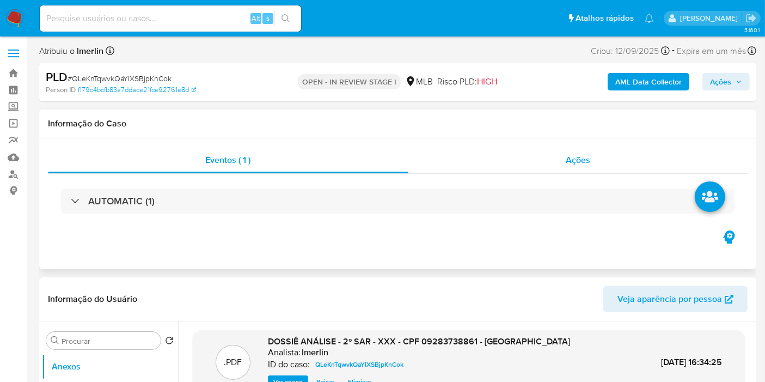
click at [622, 156] on div "Ações" at bounding box center [578, 160] width 340 height 26
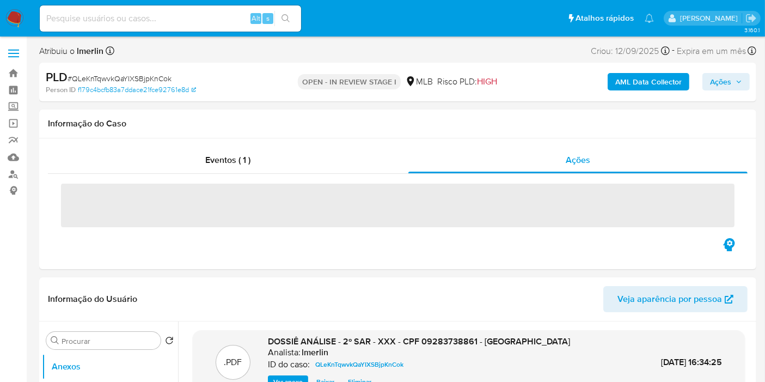
click at [718, 79] on span "Ações" at bounding box center [720, 81] width 21 height 17
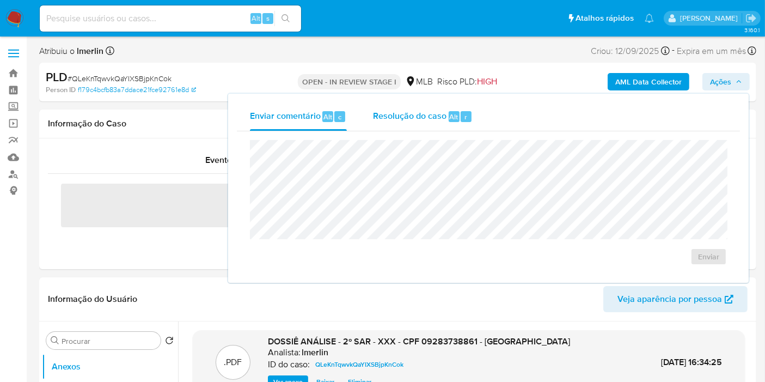
click at [417, 113] on span "Resolução do caso" at bounding box center [410, 116] width 74 height 13
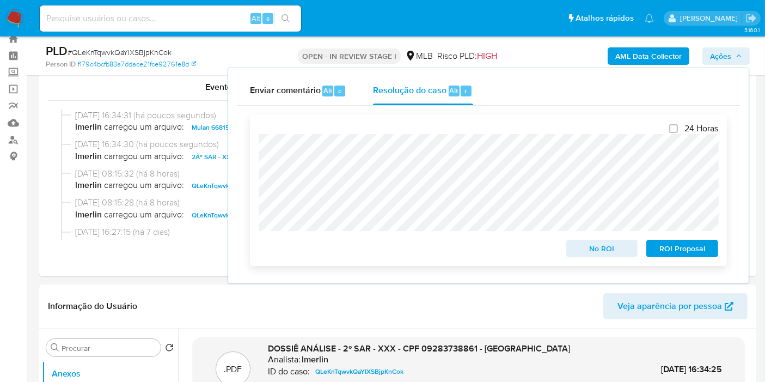
scroll to position [60, 0]
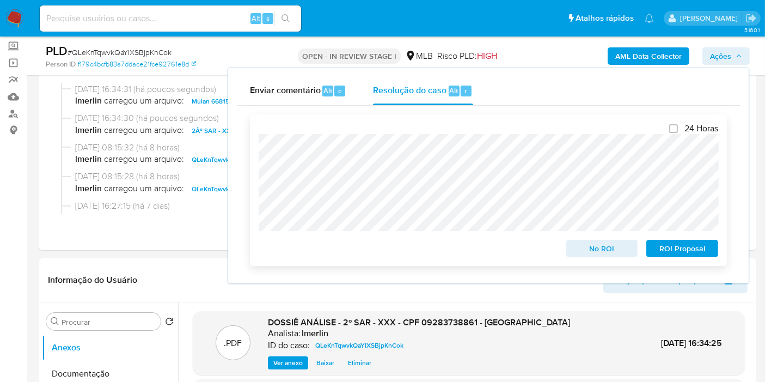
click at [701, 251] on span "ROI Proposal" at bounding box center [682, 248] width 57 height 15
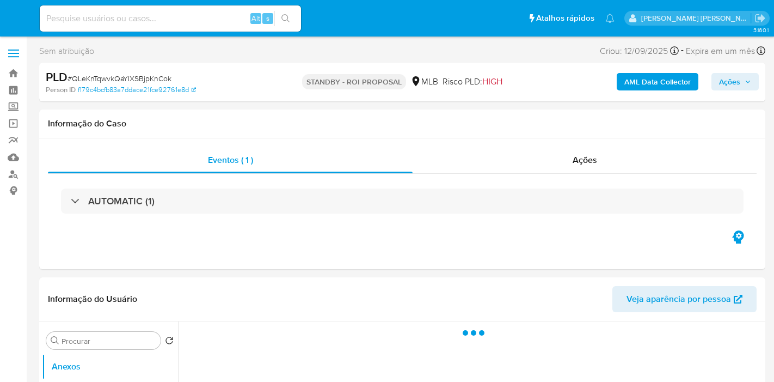
select select "10"
